Goal: Book appointment/travel/reservation

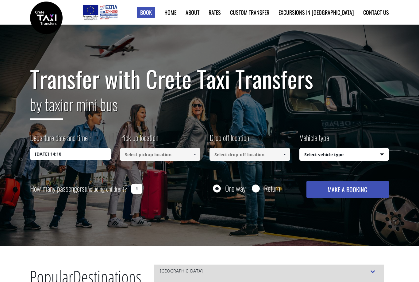
click at [79, 154] on input "[DATE] 14:10" at bounding box center [70, 154] width 81 height 12
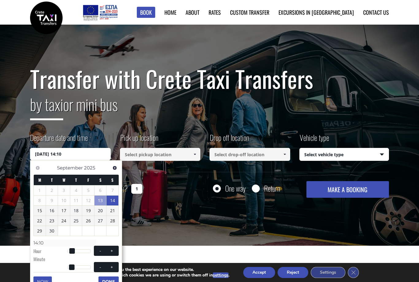
click at [113, 200] on link "14" at bounding box center [113, 200] width 12 height 10
click at [116, 249] on button "+" at bounding box center [112, 251] width 11 height 6
type input "[DATE] 01:00"
type input "01:00"
click at [81, 251] on div at bounding box center [79, 252] width 23 height 4
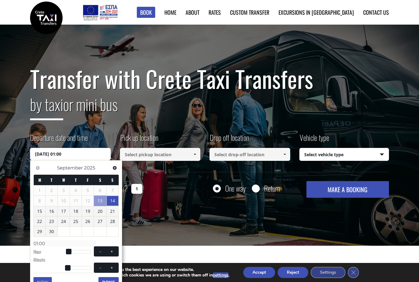
type input "[DATE] 14:00"
type input "14:00"
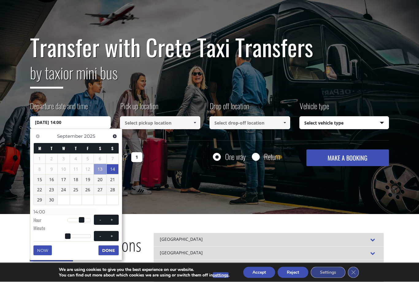
scroll to position [35, 0]
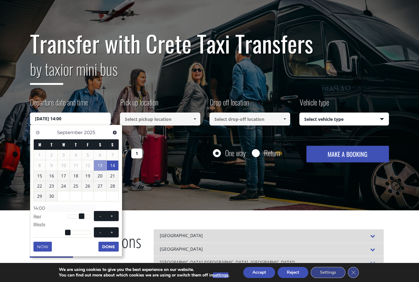
click at [97, 216] on button "-" at bounding box center [100, 216] width 11 height 6
type input "[DATE] 13:00"
type input "13:00"
click at [112, 213] on button "+" at bounding box center [112, 216] width 11 height 6
type input "[DATE] 14:00"
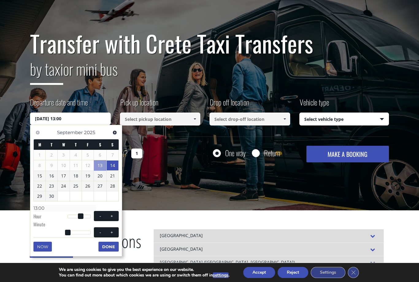
type input "14:00"
click at [90, 214] on div at bounding box center [79, 216] width 23 height 4
type input "[DATE] 22:00"
type input "22:00"
click at [114, 214] on span at bounding box center [112, 215] width 5 height 5
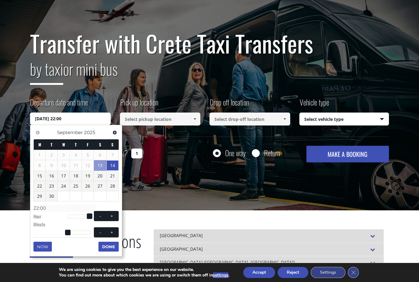
type input "[DATE] 23:00"
type input "23:00"
click at [95, 213] on button "-" at bounding box center [100, 216] width 11 height 6
type input "[DATE] 22:00"
type input "22:00"
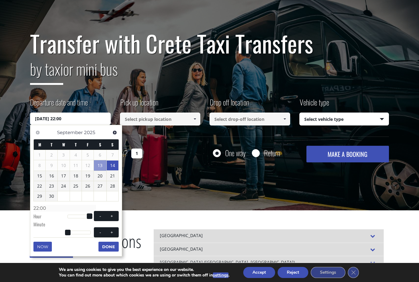
click at [95, 212] on span "- +" at bounding box center [106, 216] width 25 height 10
click at [95, 213] on button "-" at bounding box center [100, 216] width 11 height 6
type input "[DATE] 21:00"
type input "21:00"
click at [95, 212] on span "- +" at bounding box center [106, 216] width 25 height 10
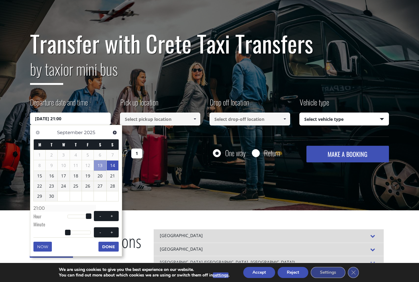
click at [95, 213] on button "-" at bounding box center [100, 216] width 11 height 6
type input "[DATE] 20:00"
type input "20:00"
click at [95, 212] on span "- +" at bounding box center [106, 216] width 25 height 10
click at [95, 213] on button "-" at bounding box center [100, 216] width 11 height 6
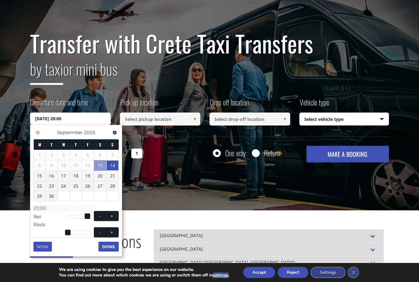
type input "[DATE] 19:00"
type input "19:00"
click at [94, 212] on span "- +" at bounding box center [106, 216] width 25 height 10
click at [94, 214] on dd "- +" at bounding box center [93, 217] width 51 height 7
click at [95, 214] on button "-" at bounding box center [100, 216] width 11 height 6
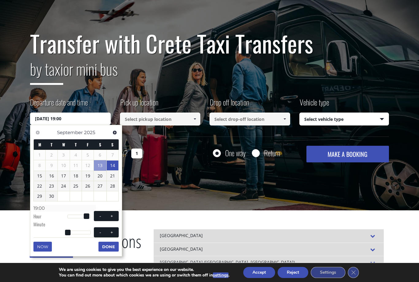
type input "[DATE] 18:00"
type input "18:00"
click at [94, 213] on span "- +" at bounding box center [106, 216] width 25 height 10
click at [98, 214] on span at bounding box center [100, 215] width 5 height 5
type input "[DATE] 17:00"
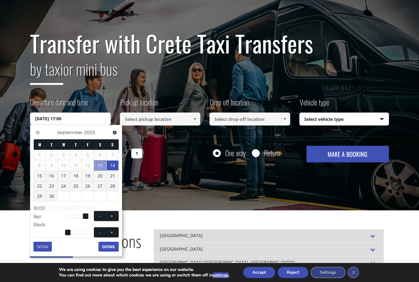
type input "17:00"
click at [98, 214] on span at bounding box center [100, 215] width 5 height 5
type input "[DATE] 16:00"
type input "16:00"
click at [100, 214] on span at bounding box center [100, 215] width 5 height 5
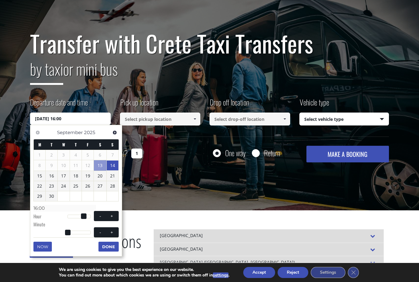
type input "[DATE] 15:00"
type input "15:00"
click at [99, 213] on span at bounding box center [100, 215] width 5 height 5
type input "[DATE] 14:00"
type input "14:00"
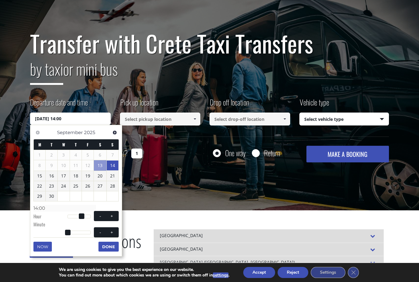
click at [99, 213] on span at bounding box center [100, 215] width 5 height 5
type input "[DATE] 13:00"
type input "13:00"
click at [114, 231] on span at bounding box center [112, 231] width 5 height 5
type input "[DATE] 13:01"
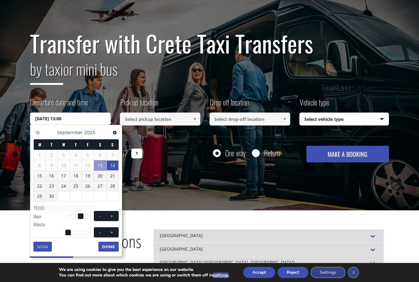
type input "13:01"
click at [67, 233] on span at bounding box center [68, 232] width 6 height 6
click at [70, 233] on span at bounding box center [68, 232] width 6 height 6
click at [79, 231] on div at bounding box center [79, 232] width 23 height 4
type input "[DATE] 13:28"
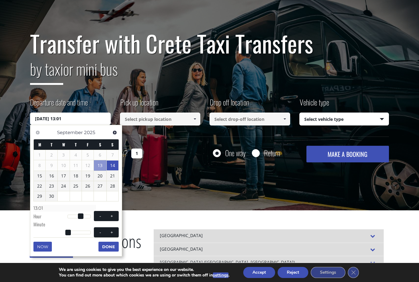
type input "13:28"
click at [109, 249] on button "Done" at bounding box center [109, 246] width 20 height 10
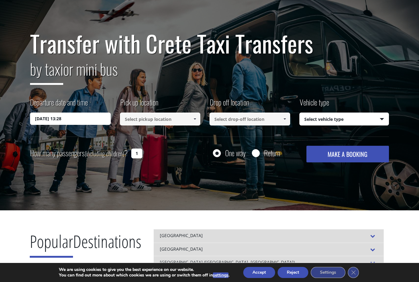
click at [173, 122] on input at bounding box center [160, 118] width 81 height 13
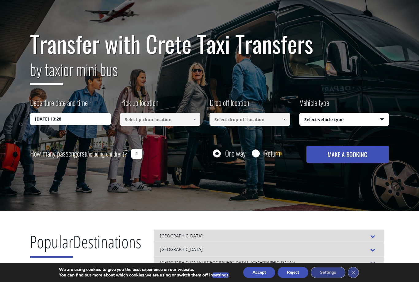
click at [187, 122] on input at bounding box center [160, 119] width 81 height 13
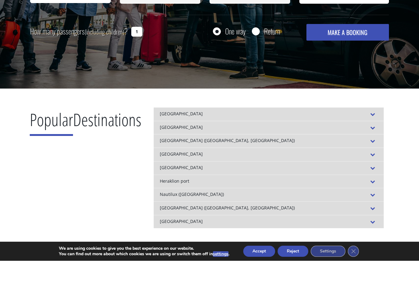
scroll to position [143, 0]
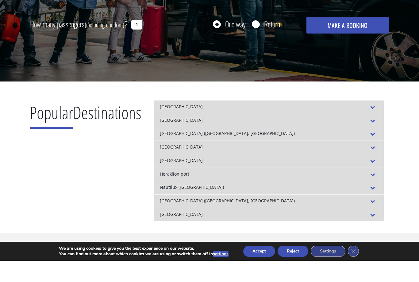
click at [183, 229] on div "[GEOGRAPHIC_DATA]" at bounding box center [269, 236] width 230 height 14
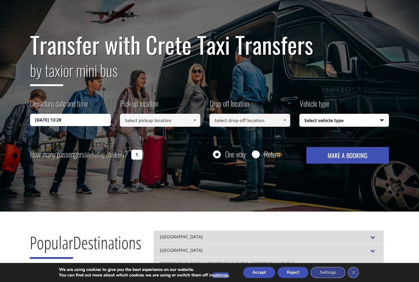
scroll to position [0, 0]
